Goal: Task Accomplishment & Management: Complete application form

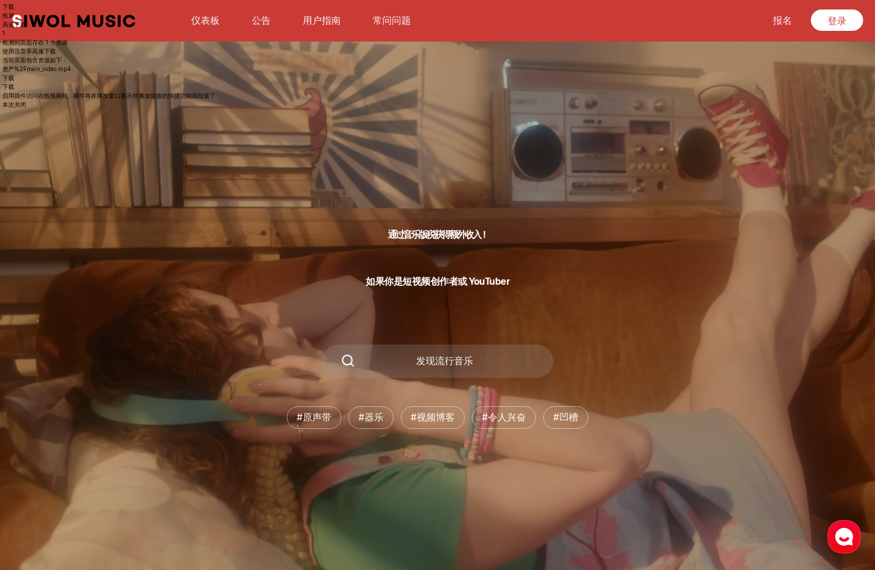
click at [257, 21] on font "公告" at bounding box center [261, 20] width 19 height 11
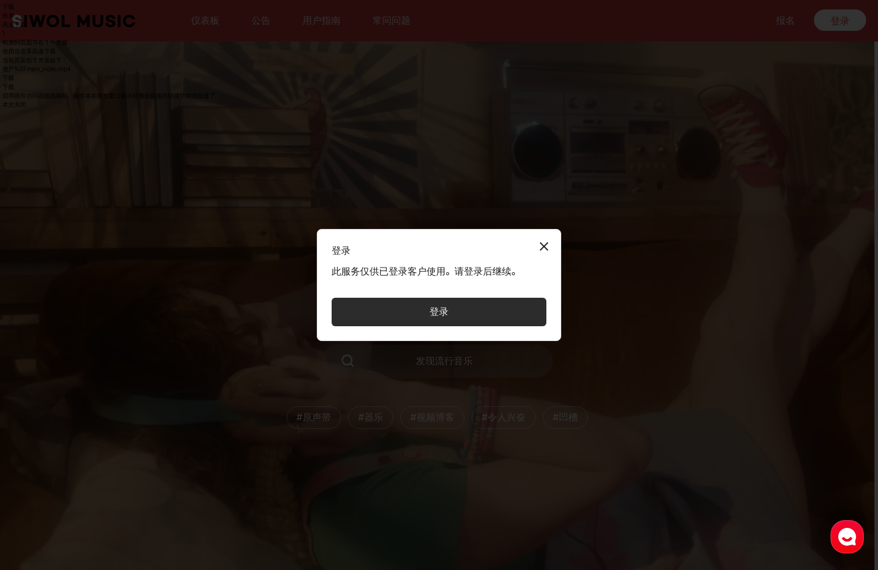
click at [475, 315] on button "登录" at bounding box center [439, 312] width 215 height 28
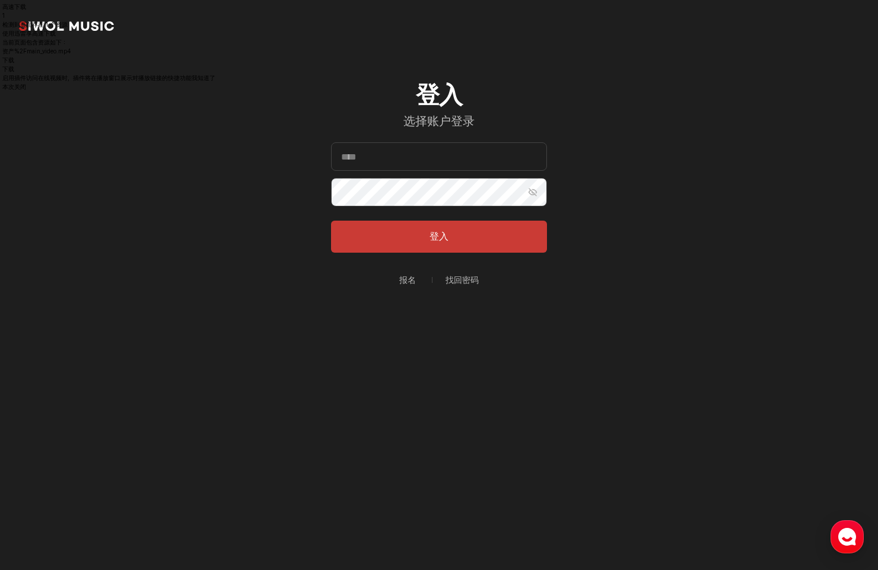
click at [406, 282] on font "报名" at bounding box center [407, 279] width 17 height 9
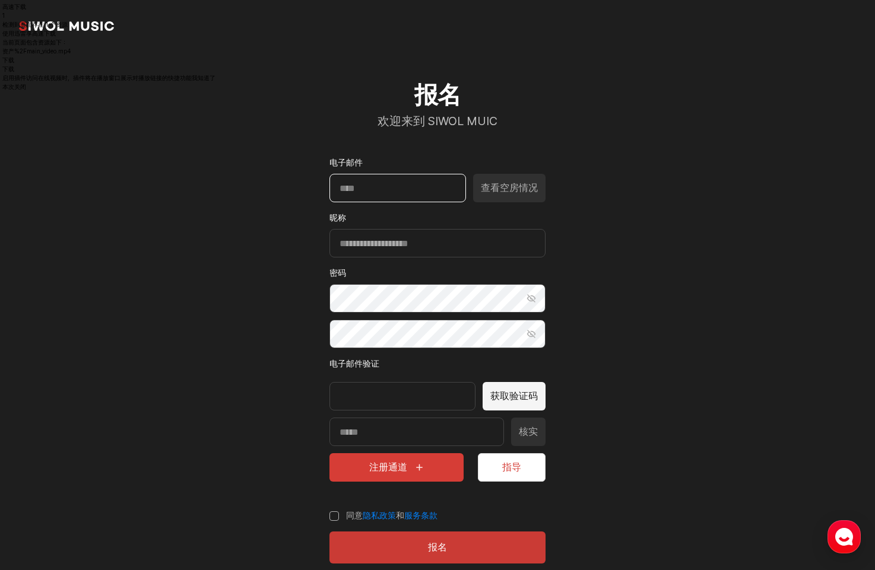
click at [388, 186] on input "电子邮件" at bounding box center [397, 188] width 136 height 28
type input "**********"
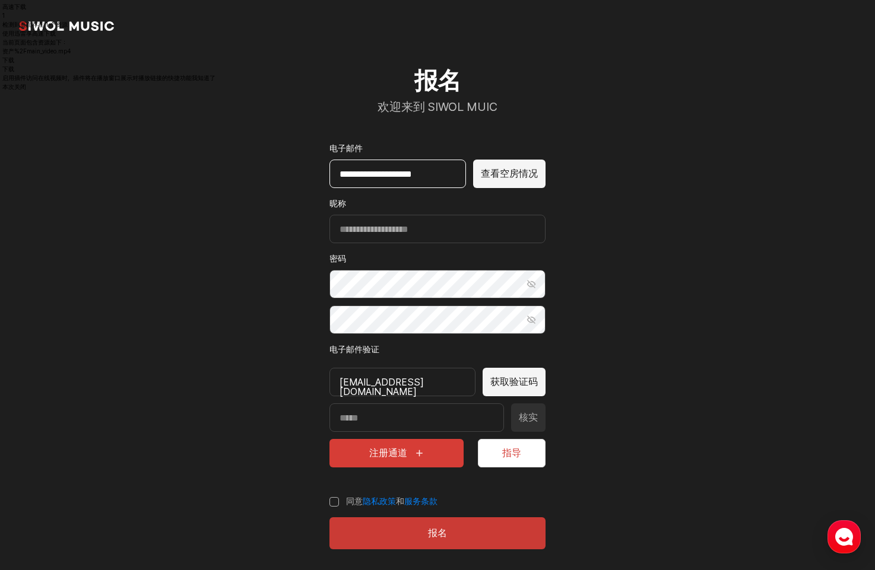
scroll to position [22, 0]
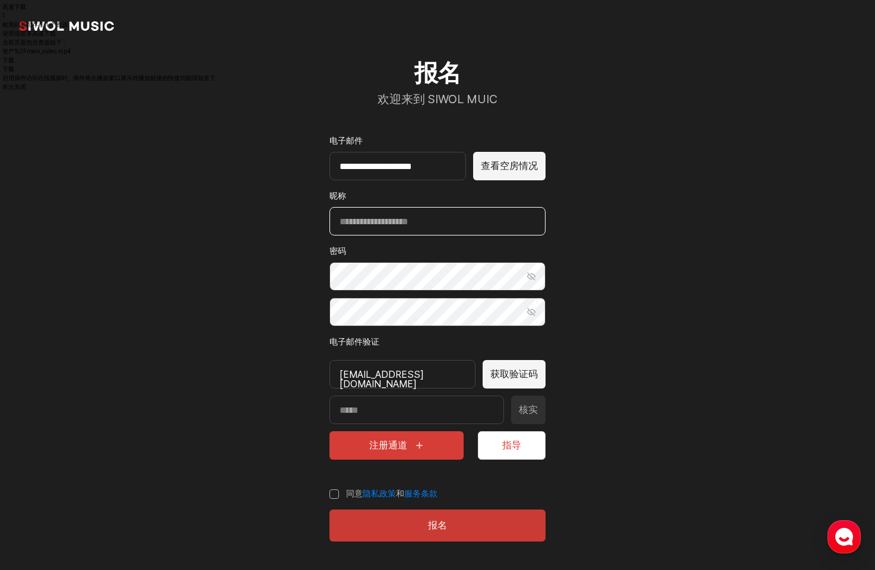
click at [380, 225] on input "昵称" at bounding box center [437, 221] width 216 height 28
type input "*****"
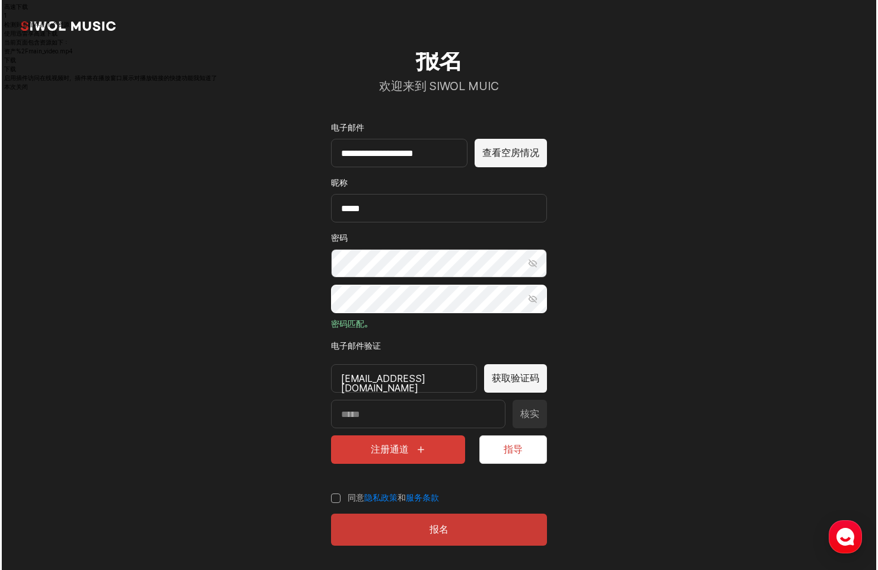
scroll to position [39, 0]
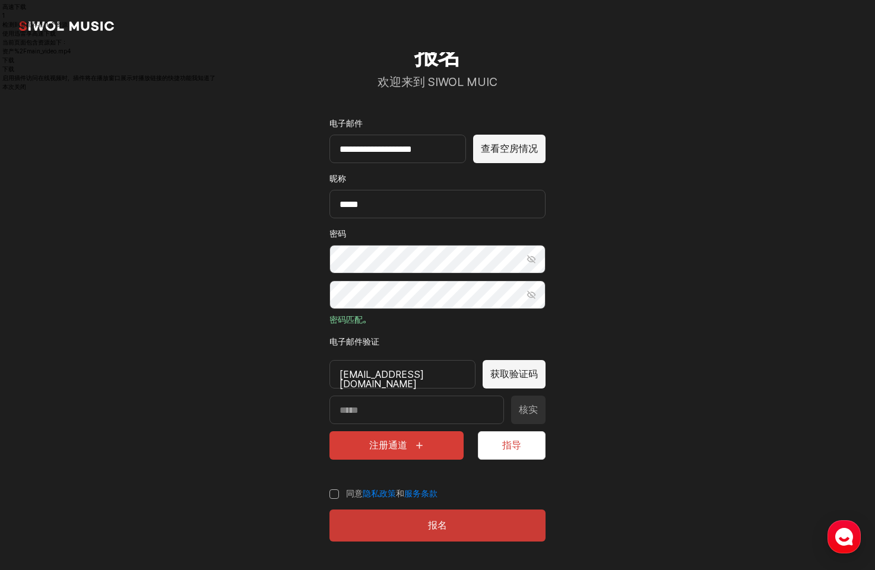
click at [333, 493] on label "同意 隐私政策 和 服务条款" at bounding box center [383, 494] width 108 height 12
click at [520, 369] on font "获取验证码" at bounding box center [513, 374] width 47 height 11
click at [516, 142] on button "查看空房情况" at bounding box center [509, 149] width 72 height 28
click at [520, 375] on font "获取验证码" at bounding box center [513, 374] width 47 height 11
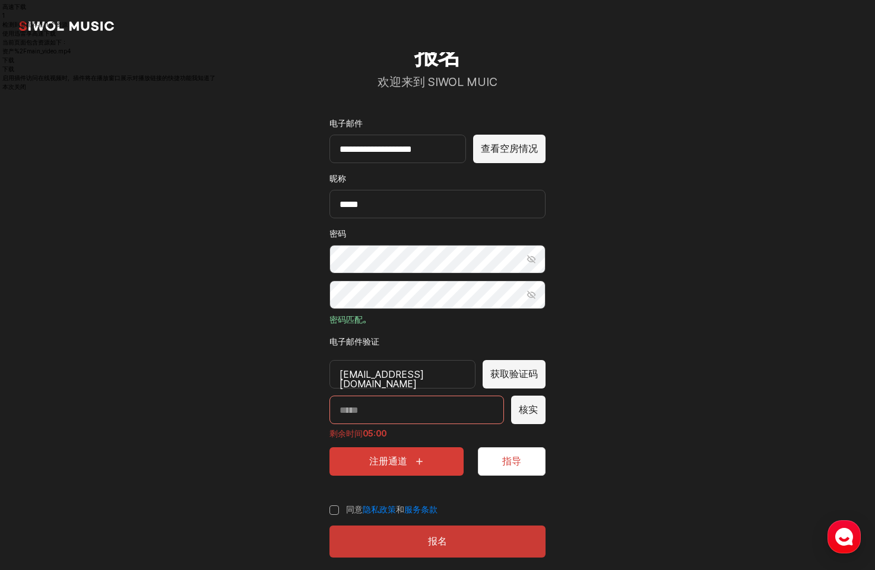
click at [413, 409] on input "输入验证码" at bounding box center [416, 410] width 174 height 28
type input "*****"
click at [523, 408] on font "核实" at bounding box center [528, 409] width 19 height 11
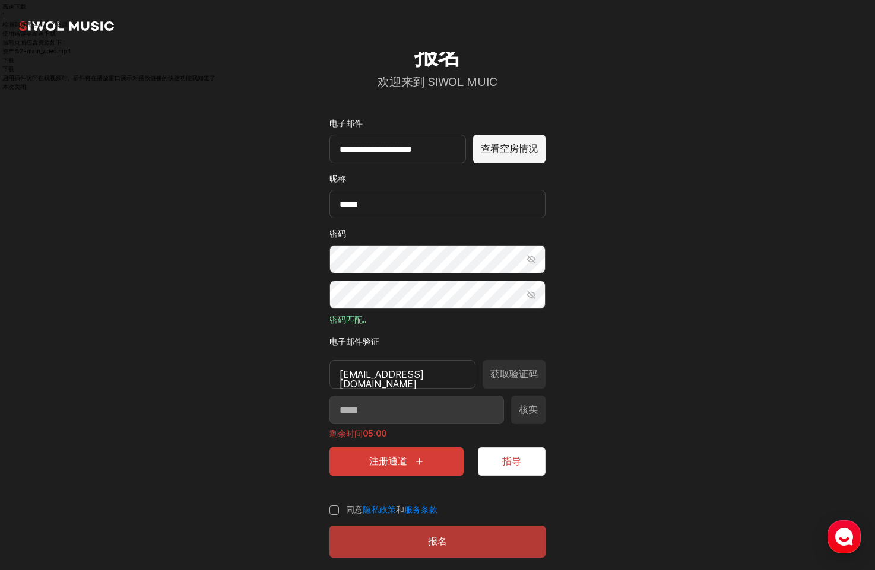
click at [446, 542] on font "报名" at bounding box center [437, 541] width 19 height 11
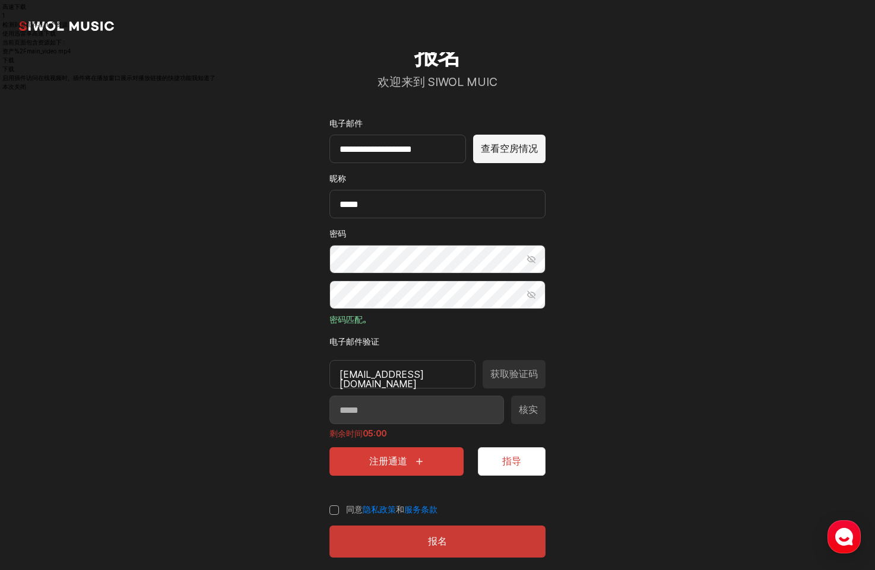
click at [394, 465] on font "注册通道" at bounding box center [388, 461] width 38 height 11
